Goal: Information Seeking & Learning: Find specific fact

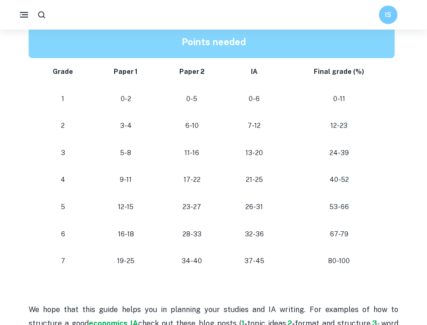
scroll to position [829, 0]
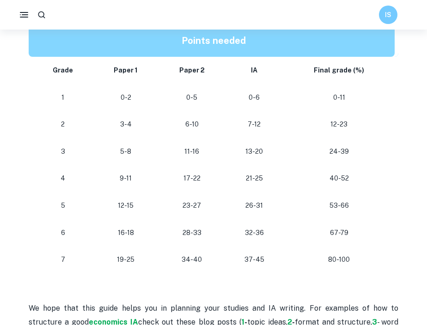
click at [348, 254] on p "80-100" at bounding box center [339, 260] width 97 height 12
click at [345, 260] on p "80-100" at bounding box center [339, 260] width 97 height 12
click at [372, 204] on p "53-66" at bounding box center [339, 206] width 97 height 12
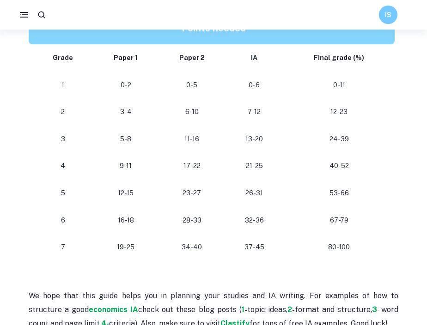
scroll to position [840, 0]
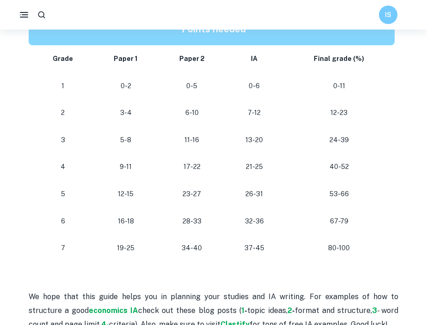
click at [262, 249] on p "37-45" at bounding box center [254, 248] width 43 height 12
click at [216, 247] on p "34-40" at bounding box center [192, 248] width 52 height 12
